Goal: Obtain resource: Obtain resource

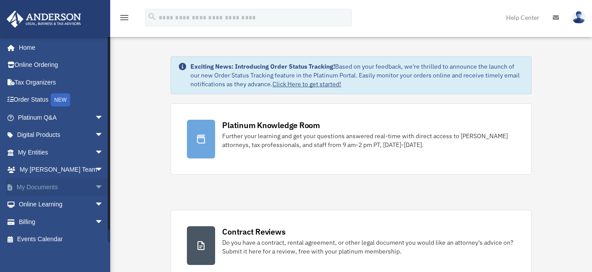
click at [95, 184] on span "arrow_drop_down" at bounding box center [104, 188] width 18 height 18
click at [57, 204] on link "Box" at bounding box center [64, 205] width 104 height 18
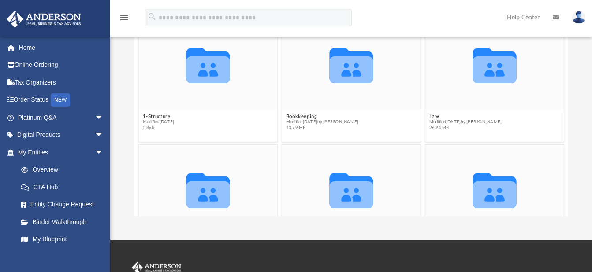
scroll to position [118, 0]
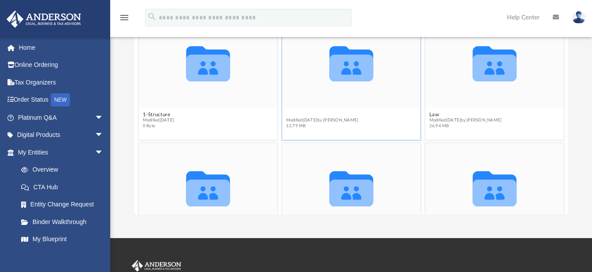
click at [304, 116] on button "Bookkeeping" at bounding box center [322, 115] width 73 height 6
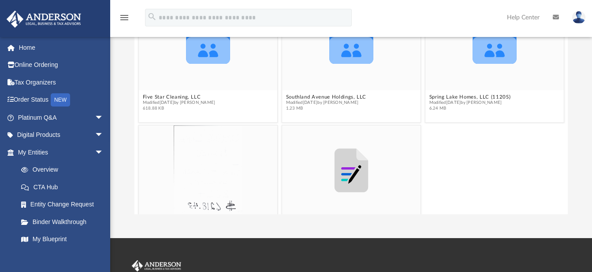
scroll to position [0, 0]
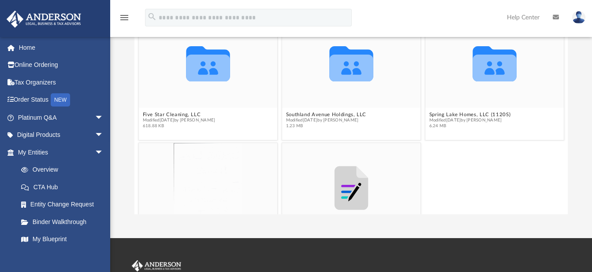
click at [559, 142] on div "Spring Lake Homes Expenses Jan To March 24.pdf Modified Wed Dec 4 2024 by Dwayn…" at bounding box center [351, 204] width 430 height 127
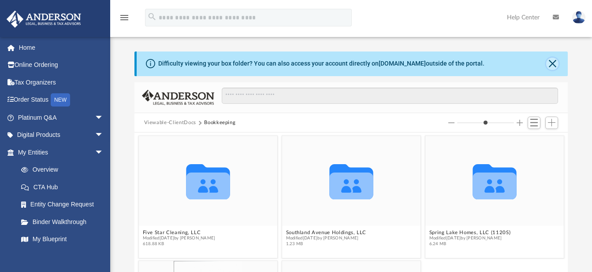
click at [553, 65] on button "Close" at bounding box center [552, 64] width 12 height 12
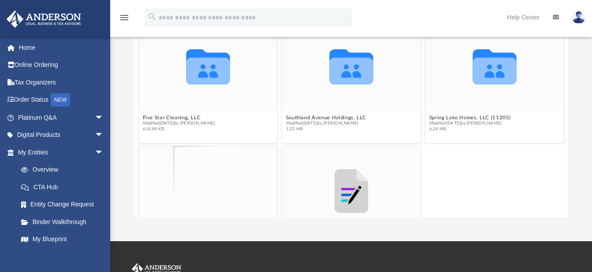
scroll to position [83, 0]
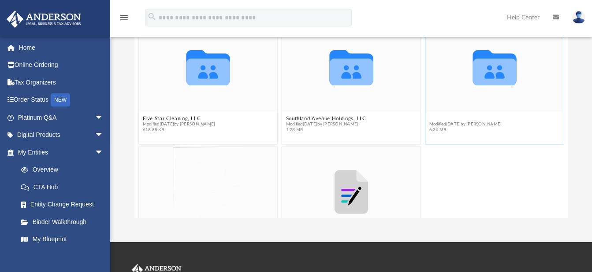
click at [474, 119] on button "Spring Lake Homes, LLC (1120S)" at bounding box center [470, 119] width 82 height 6
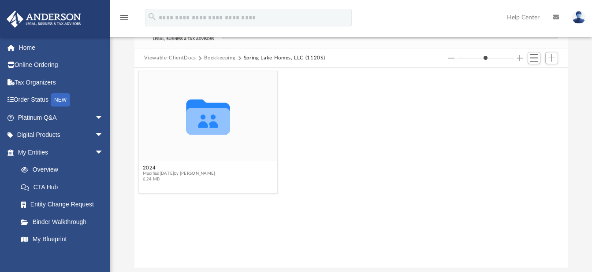
scroll to position [38, 0]
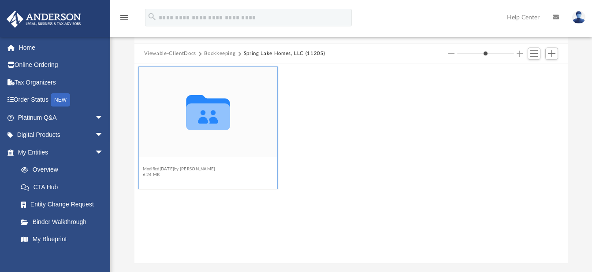
click at [149, 161] on button "2024" at bounding box center [178, 164] width 73 height 6
type input "*"
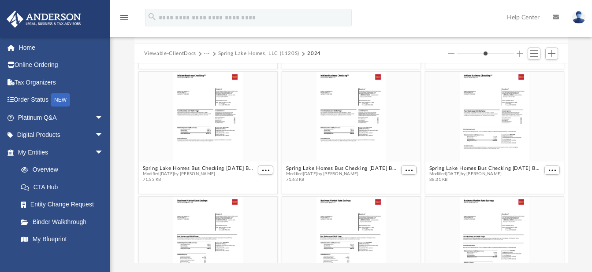
scroll to position [0, 0]
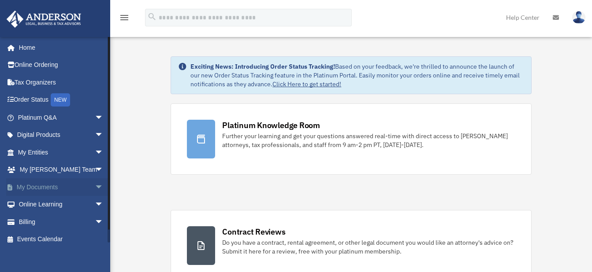
click at [95, 185] on span "arrow_drop_down" at bounding box center [104, 188] width 18 height 18
click at [44, 205] on link "Box" at bounding box center [64, 205] width 104 height 18
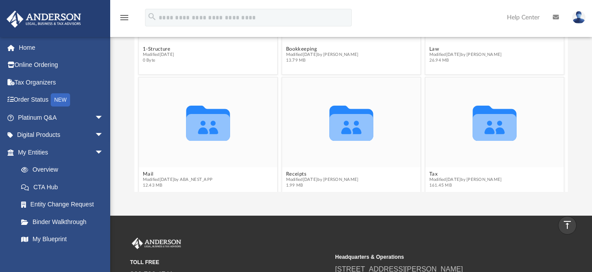
scroll to position [54, 0]
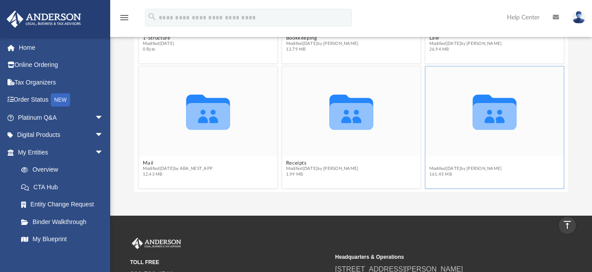
click at [429, 164] on button "Tax" at bounding box center [465, 163] width 73 height 6
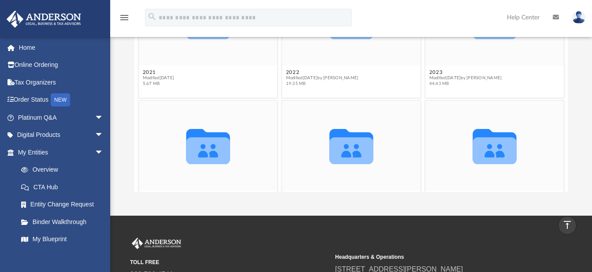
scroll to position [179, 0]
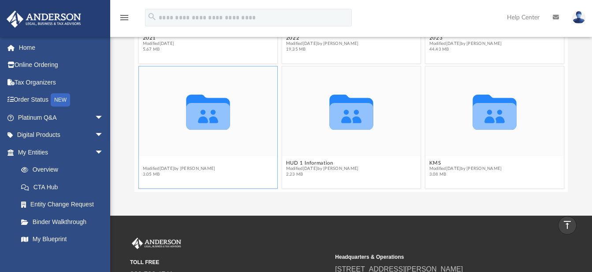
click at [150, 163] on figcaption "2024 Modified Sat Sep 13 2025 by Mohammed Kaka 3.05 MB" at bounding box center [207, 168] width 138 height 23
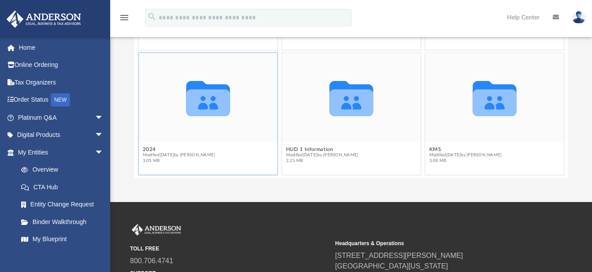
scroll to position [153, 0]
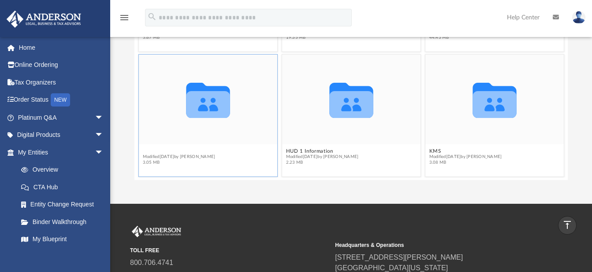
click at [146, 152] on button "2024" at bounding box center [178, 152] width 73 height 6
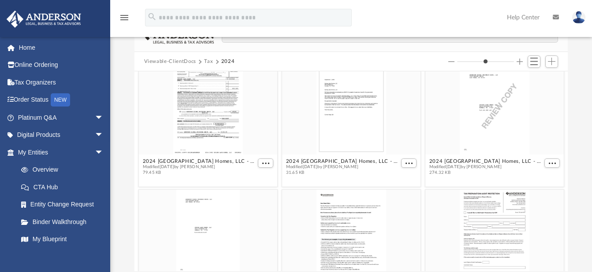
scroll to position [0, 0]
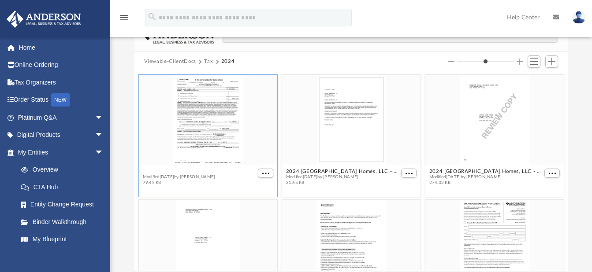
click at [197, 171] on button "2024 [GEOGRAPHIC_DATA] Homes, LLC - e-file authorization - please sign.pdf" at bounding box center [198, 172] width 113 height 6
type input "*"
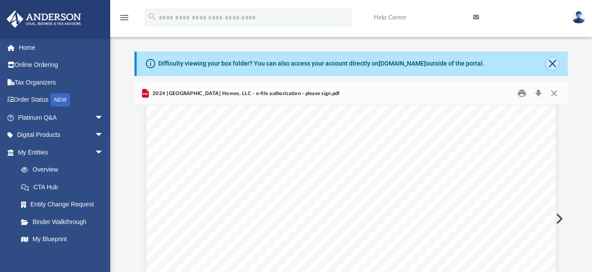
click at [552, 63] on button "Close" at bounding box center [552, 64] width 12 height 12
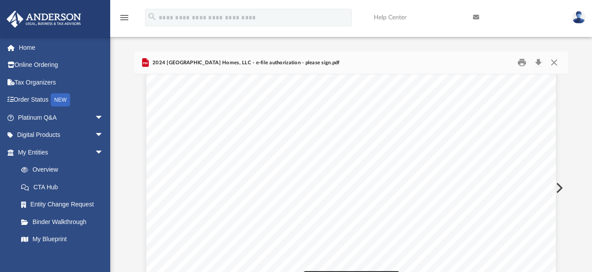
drag, startPoint x: 564, startPoint y: 217, endPoint x: 561, endPoint y: 179, distance: 38.4
click at [560, 176] on body "X Get a chance to win 6 months of Platinum for free just by filling out this su…" at bounding box center [296, 242] width 592 height 484
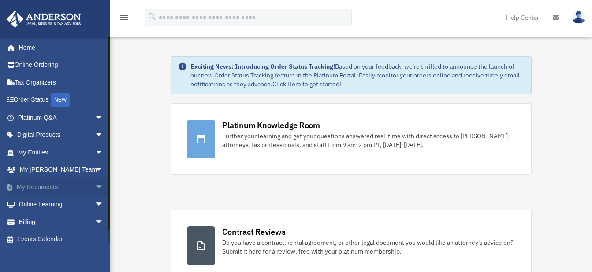
click at [95, 185] on span "arrow_drop_down" at bounding box center [104, 188] width 18 height 18
click at [41, 204] on link "Box" at bounding box center [64, 205] width 104 height 18
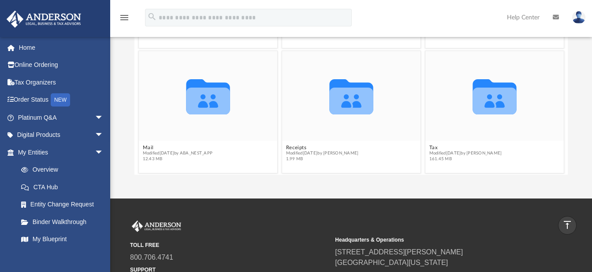
scroll to position [54, 0]
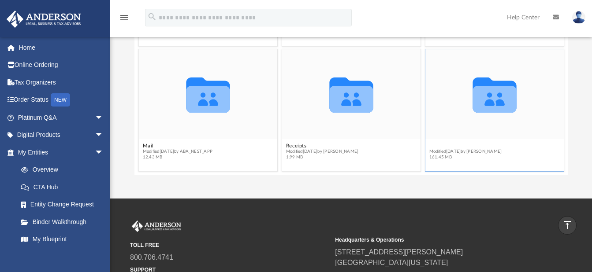
click at [429, 144] on figcaption "Tax Modified [DATE] by [PERSON_NAME] 161.45 MB" at bounding box center [494, 151] width 138 height 23
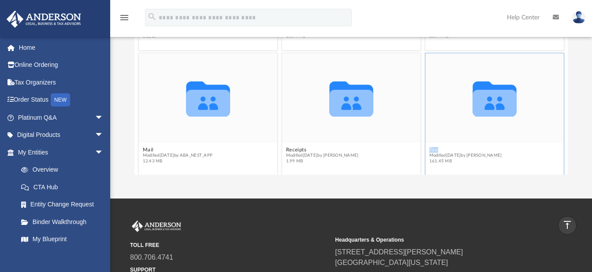
drag, startPoint x: 429, startPoint y: 144, endPoint x: 454, endPoint y: 141, distance: 24.9
click at [454, 141] on figure "Collaborated Folder Tax Modified [DATE] by [PERSON_NAME] 161.45 MB" at bounding box center [494, 110] width 138 height 114
drag, startPoint x: 454, startPoint y: 141, endPoint x: 447, endPoint y: 142, distance: 6.7
click at [447, 142] on div "Collaborated Folder" at bounding box center [494, 98] width 138 height 90
click at [432, 149] on button "Tax" at bounding box center [465, 150] width 73 height 6
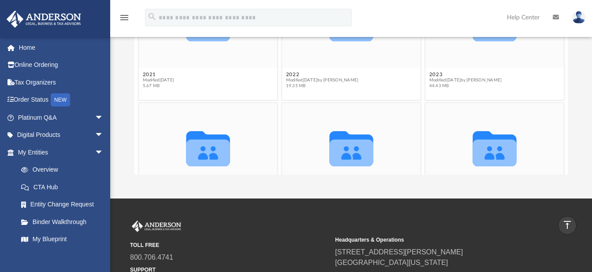
scroll to position [179, 0]
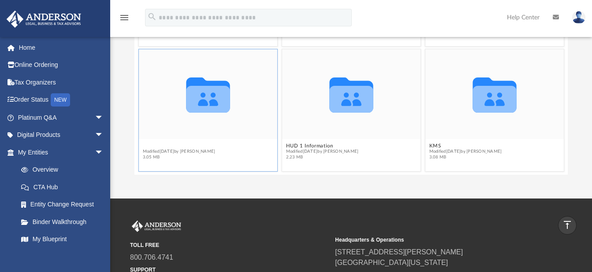
click at [149, 145] on figcaption "2024 Modified [DATE] by [PERSON_NAME] 3.05 MB" at bounding box center [207, 151] width 138 height 23
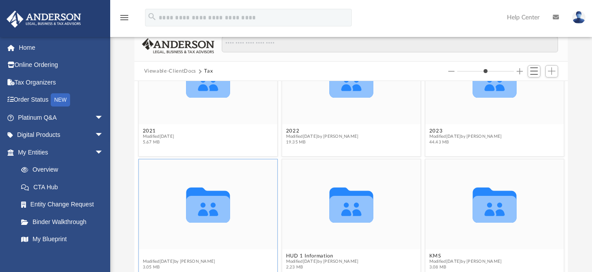
scroll to position [55, 0]
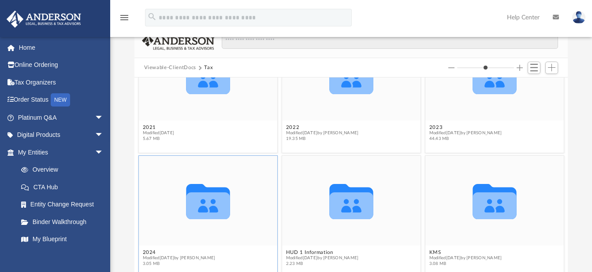
click at [575, 108] on div "Difficulty viewing your box folder? You can also access your account directly o…" at bounding box center [351, 137] width 482 height 282
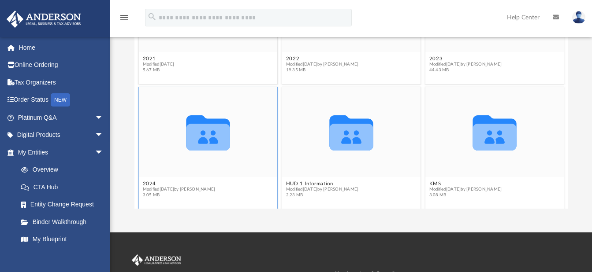
scroll to position [137, 0]
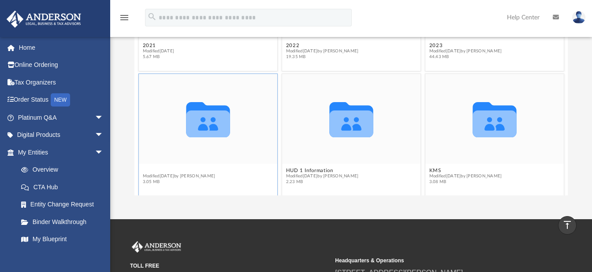
click at [149, 172] on button "2024" at bounding box center [178, 171] width 73 height 6
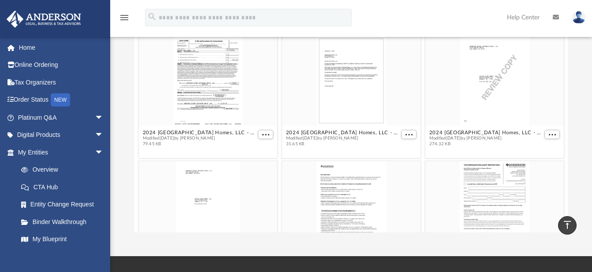
scroll to position [99, 0]
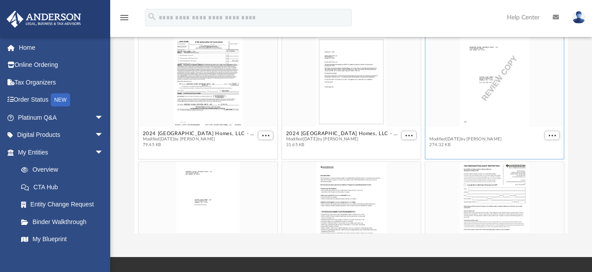
click at [471, 134] on button "2024 [GEOGRAPHIC_DATA] Homes, LLC - Review Copy.pdf" at bounding box center [485, 134] width 113 height 6
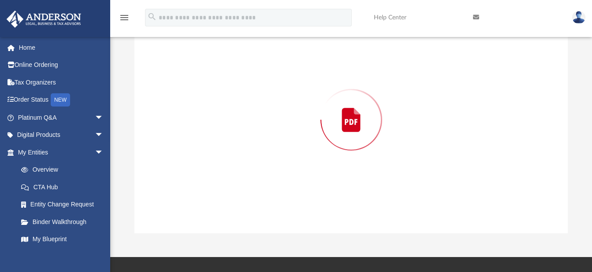
type input "*"
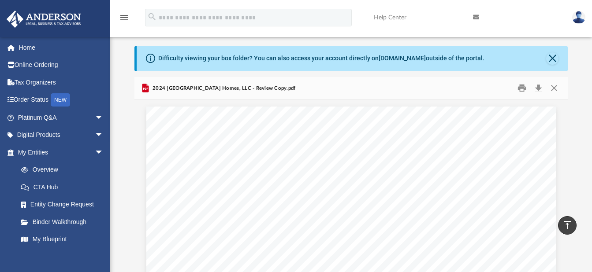
scroll to position [0, 0]
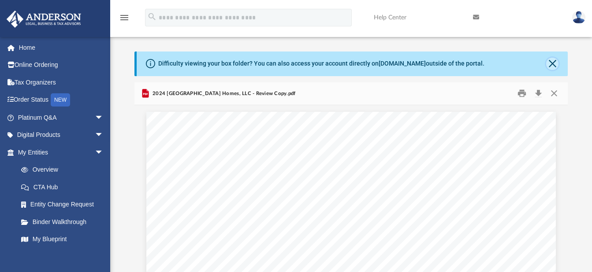
click at [551, 66] on button "Close" at bounding box center [552, 64] width 12 height 12
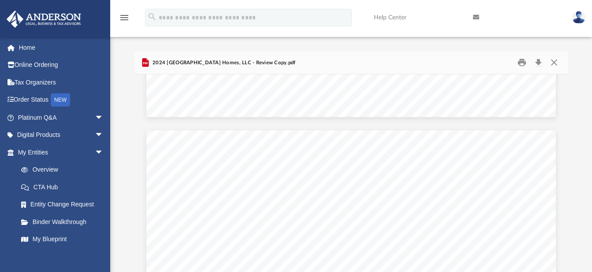
scroll to position [476, 0]
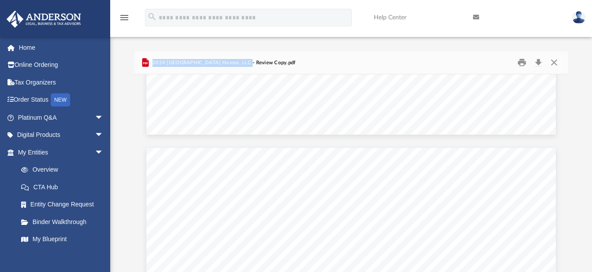
drag, startPoint x: 259, startPoint y: 63, endPoint x: 153, endPoint y: 53, distance: 107.2
click at [153, 53] on div "2024 [GEOGRAPHIC_DATA] Homes, LLC - Review Copy.pdf" at bounding box center [351, 63] width 434 height 23
copy span "2024 [GEOGRAPHIC_DATA] Homes, LLC"
